Goal: Navigation & Orientation: Find specific page/section

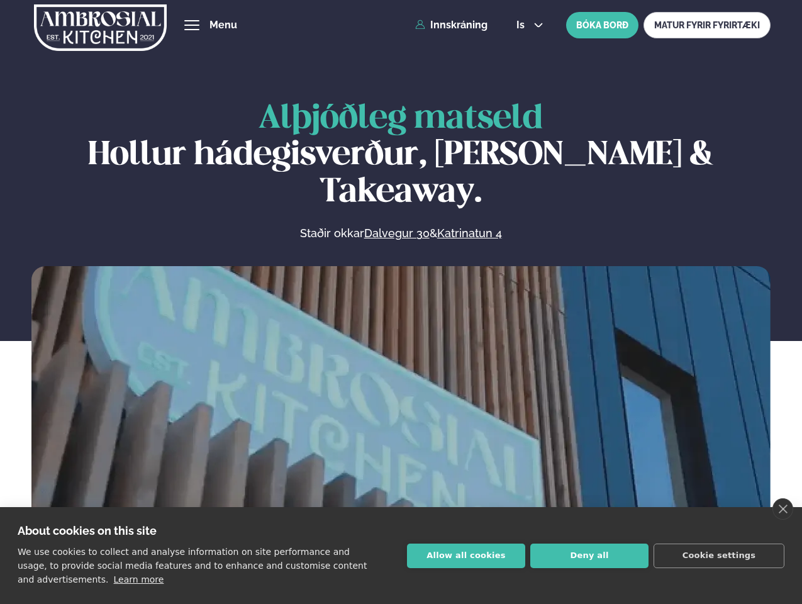
click at [783, 509] on link "close" at bounding box center [783, 508] width 21 height 21
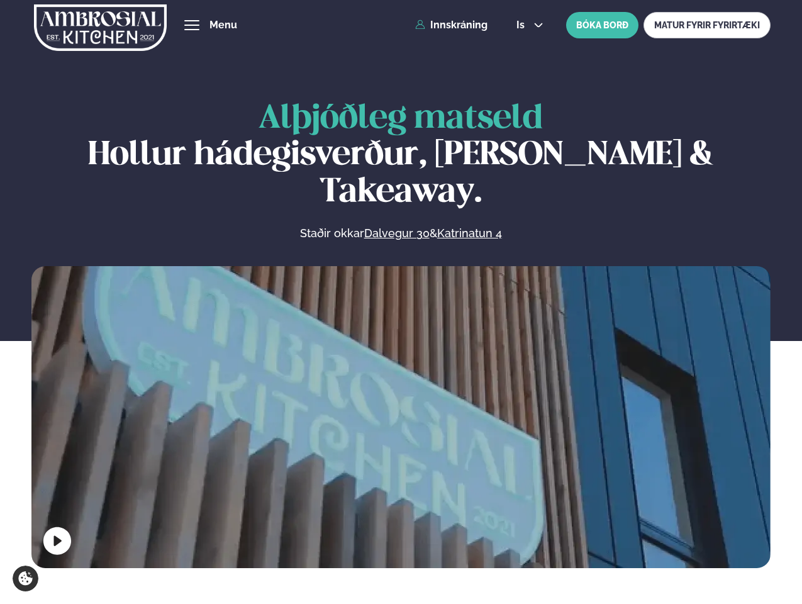
click at [192, 25] on span "hamburger" at bounding box center [191, 25] width 11 height 11
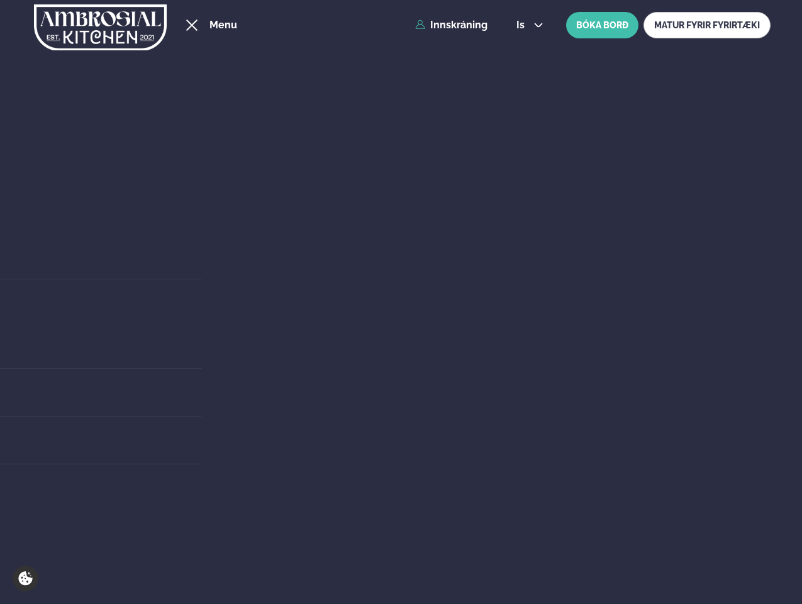
click at [529, 25] on span "is" at bounding box center [523, 25] width 12 height 10
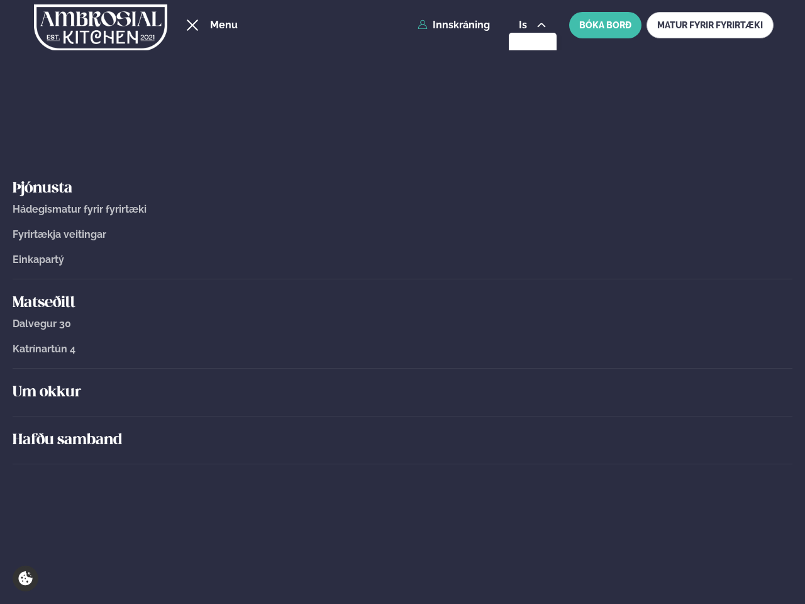
click at [401, 414] on div "Um okkur" at bounding box center [403, 393] width 780 height 48
